Goal: Contribute content: Contribute content

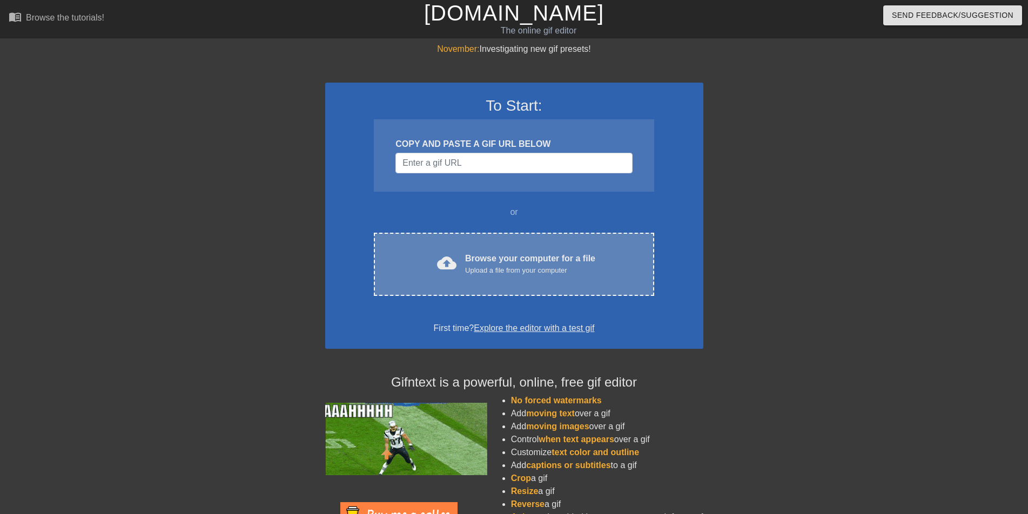
click at [501, 271] on div "Upload a file from your computer" at bounding box center [530, 270] width 130 height 11
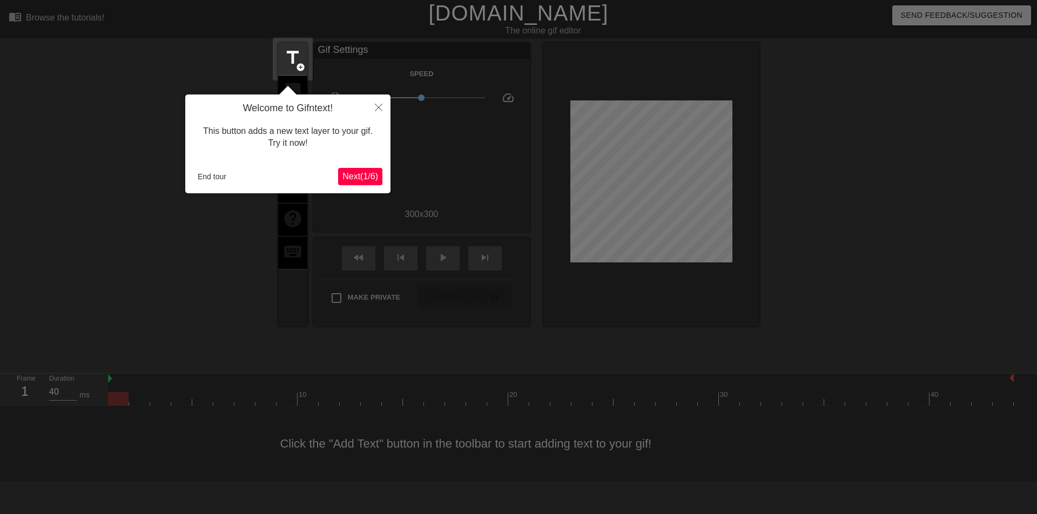
click at [356, 179] on span "Next ( 1 / 6 )" at bounding box center [361, 176] width 36 height 9
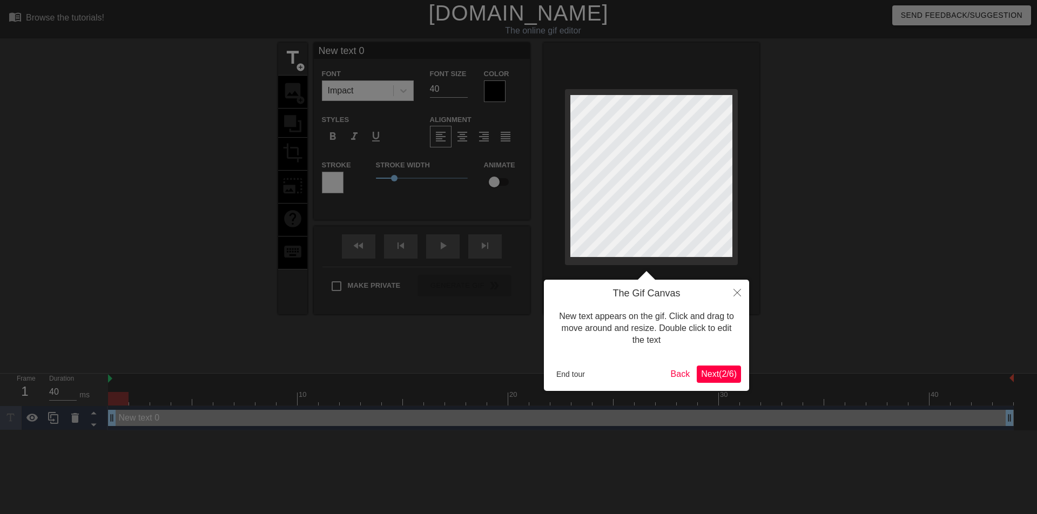
click at [714, 376] on span "Next ( 2 / 6 )" at bounding box center [719, 374] width 36 height 9
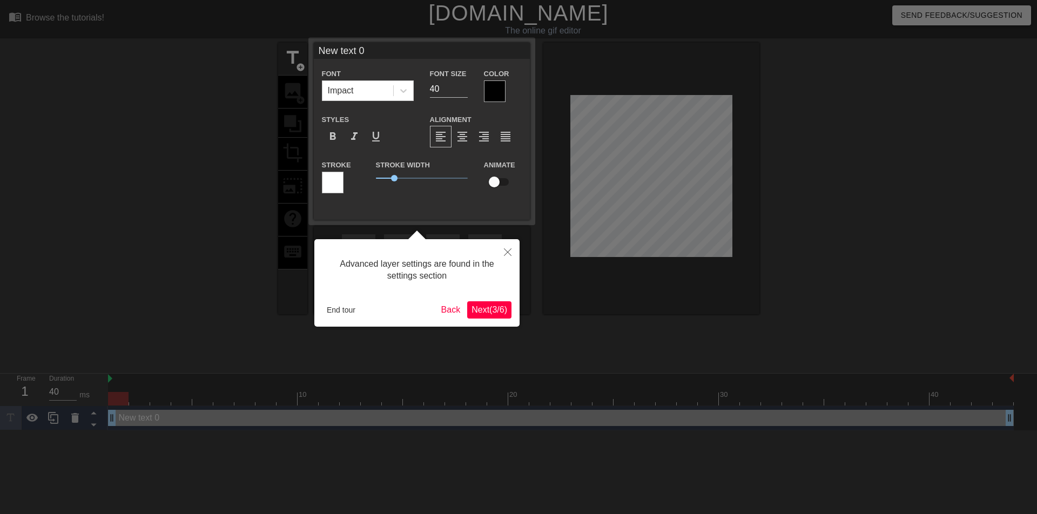
click at [494, 311] on span "Next ( 3 / 6 )" at bounding box center [490, 309] width 36 height 9
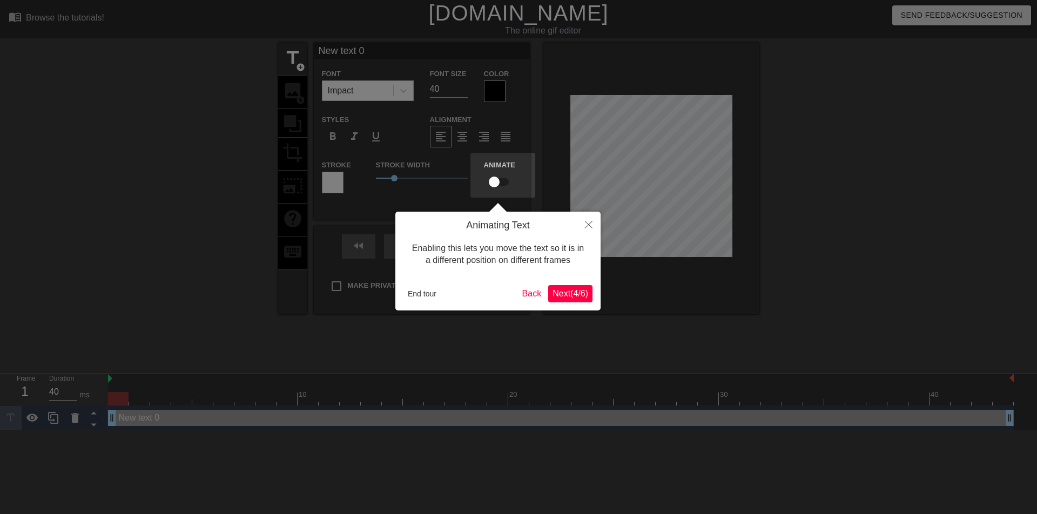
click at [575, 296] on span "Next ( 4 / 6 )" at bounding box center [571, 293] width 36 height 9
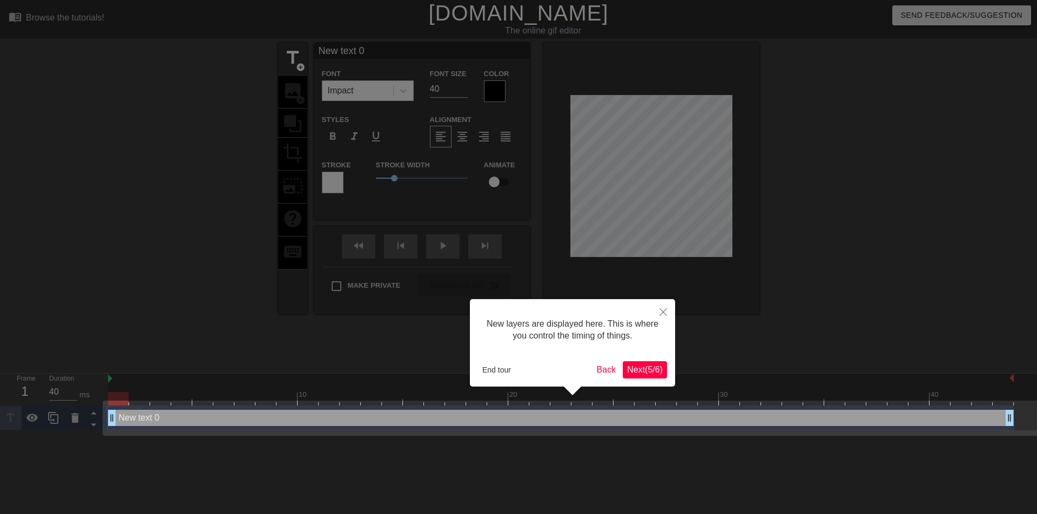
click at [640, 374] on span "Next ( 5 / 6 )" at bounding box center [645, 369] width 36 height 9
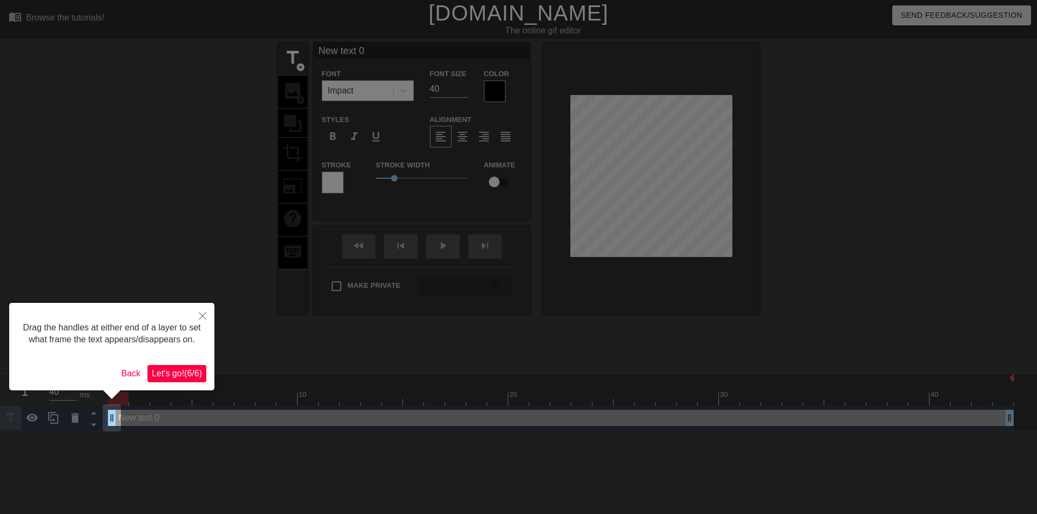
click at [180, 372] on span "Let's go! ( 6 / 6 )" at bounding box center [177, 373] width 50 height 9
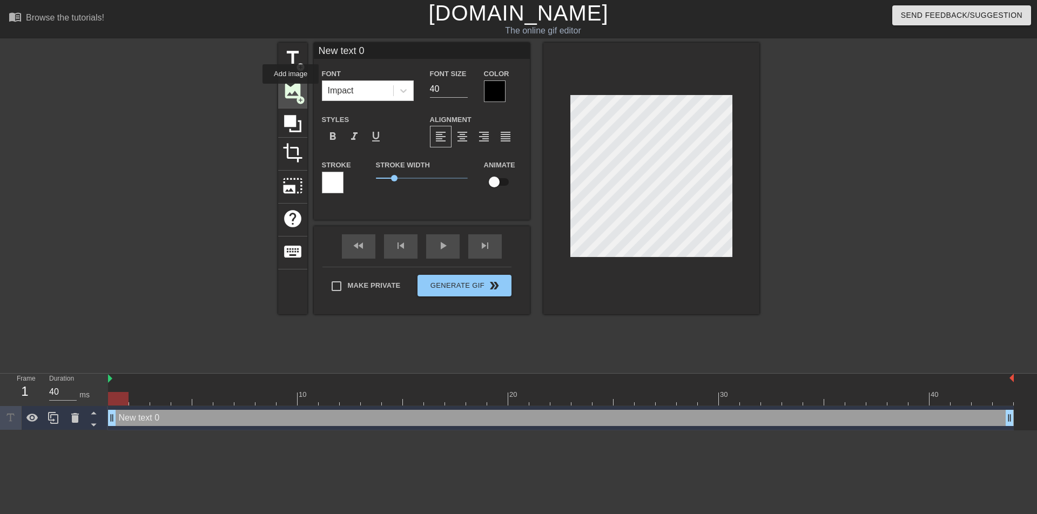
click at [291, 91] on span "image" at bounding box center [293, 91] width 21 height 21
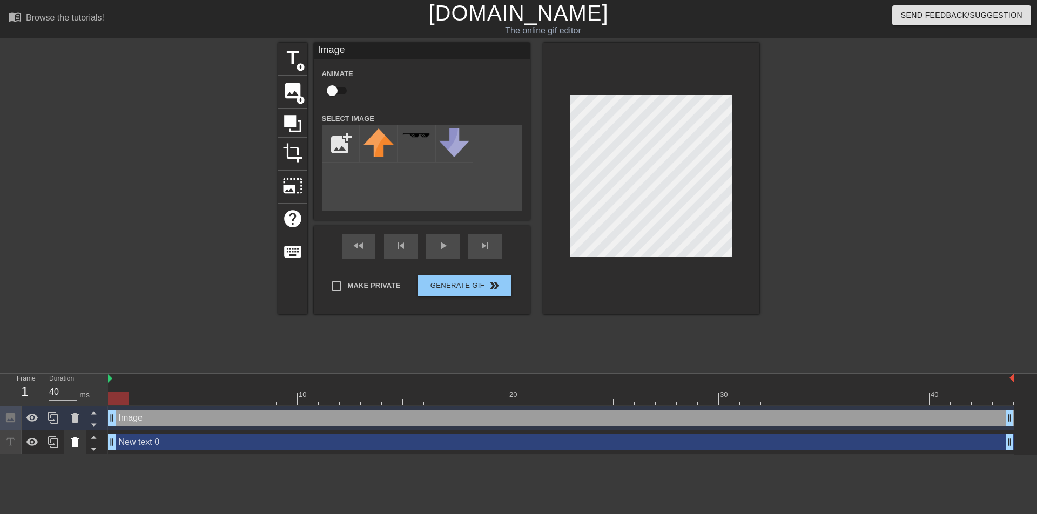
click at [77, 446] on icon at bounding box center [75, 443] width 8 height 10
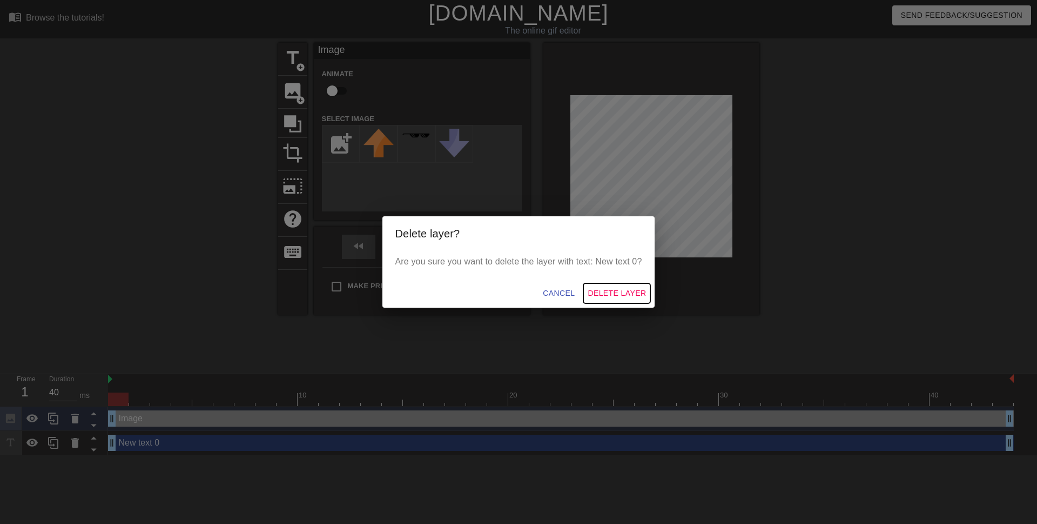
click at [619, 295] on span "Delete Layer" at bounding box center [617, 293] width 58 height 14
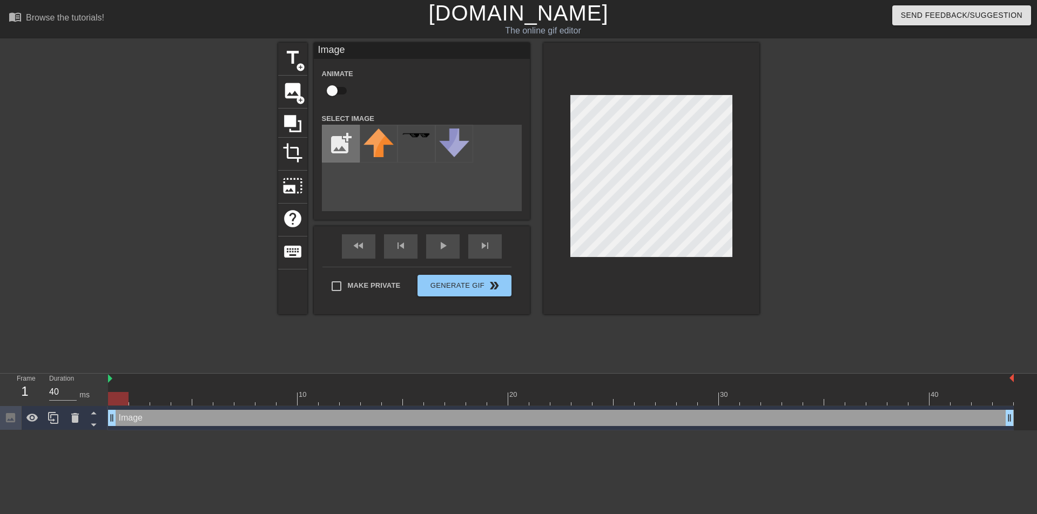
click at [337, 150] on input "file" at bounding box center [341, 143] width 37 height 37
type input "C:\fakepath\cbbe1kud06jd1.png"
click at [388, 151] on img at bounding box center [379, 144] width 30 height 30
click at [630, 345] on div "title add_circle image add_circle crop photo_size_select_large help keyboard Im…" at bounding box center [518, 205] width 481 height 324
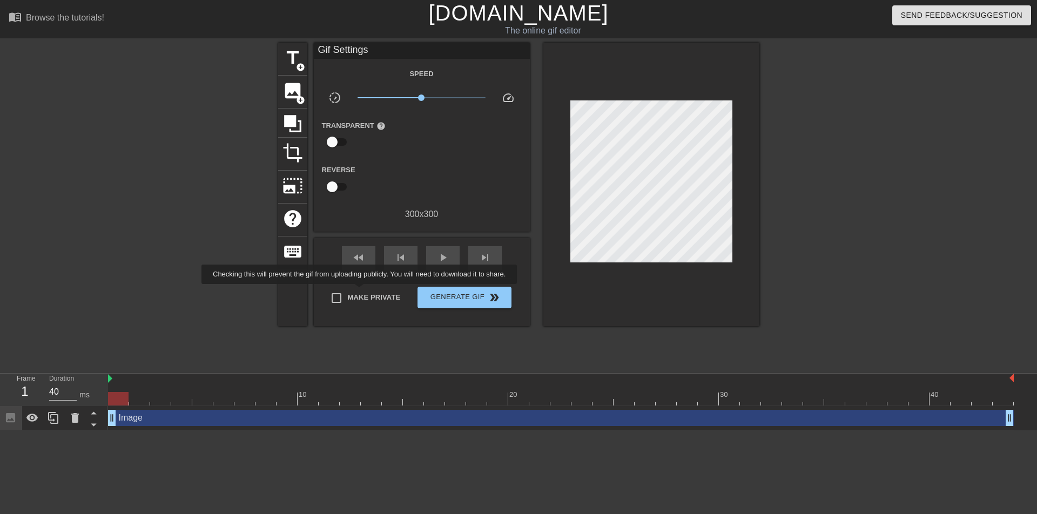
click at [363, 292] on span "Make Private" at bounding box center [374, 297] width 53 height 11
click at [348, 292] on input "Make Private" at bounding box center [336, 298] width 23 height 23
click at [363, 294] on span "Make Private" at bounding box center [374, 297] width 53 height 11
click at [348, 294] on input "Make Private" at bounding box center [336, 298] width 23 height 23
click at [361, 297] on span "Make Private" at bounding box center [374, 297] width 53 height 11
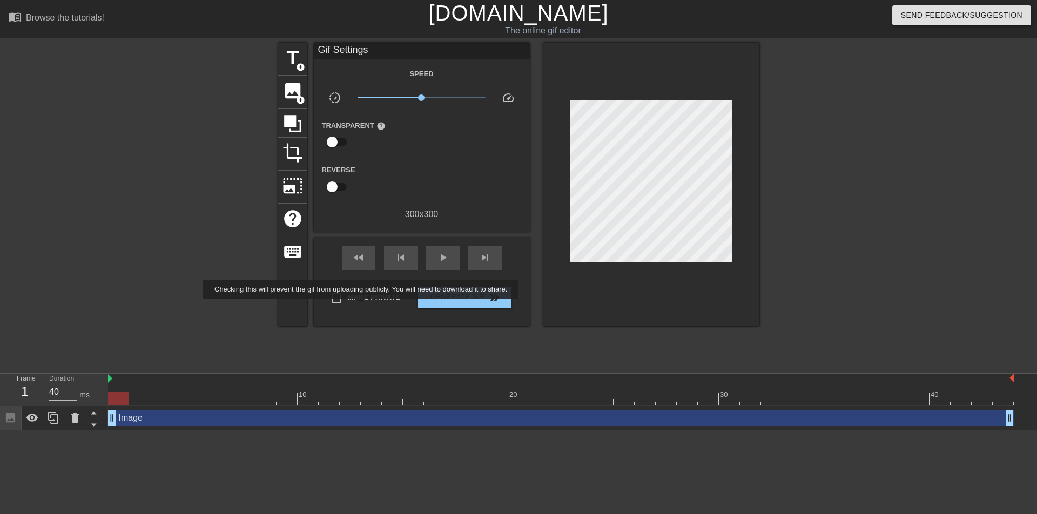
click at [348, 297] on input "Make Private" at bounding box center [336, 298] width 23 height 23
checkbox input "true"
click at [488, 303] on span "double_arrow" at bounding box center [494, 297] width 13 height 13
